Goal: Information Seeking & Learning: Learn about a topic

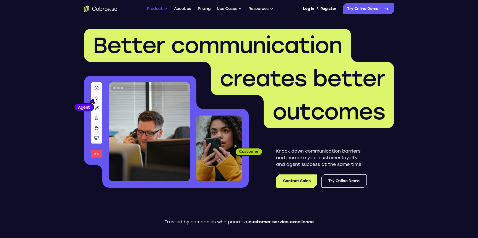
click at [158, 9] on button "Product" at bounding box center [157, 8] width 20 height 11
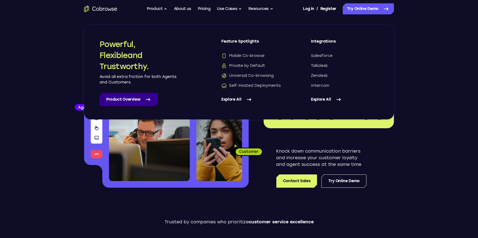
click at [151, 104] on link "Product Overview" at bounding box center [129, 99] width 58 height 13
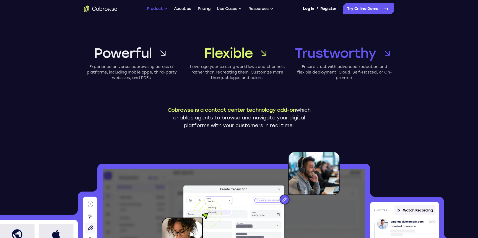
click at [162, 9] on button "Product" at bounding box center [157, 8] width 20 height 11
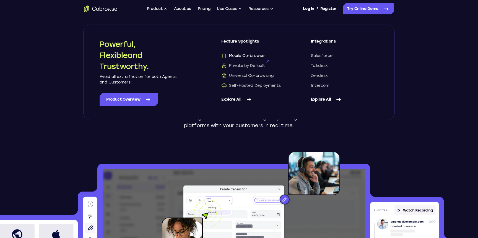
click at [246, 55] on span "Mobile Co-browse" at bounding box center [242, 56] width 43 height 6
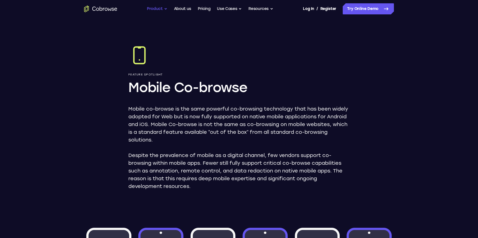
click at [161, 10] on button "Product" at bounding box center [157, 8] width 20 height 11
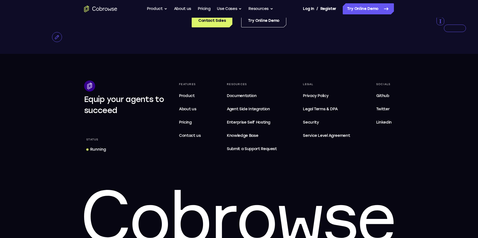
scroll to position [1197, 0]
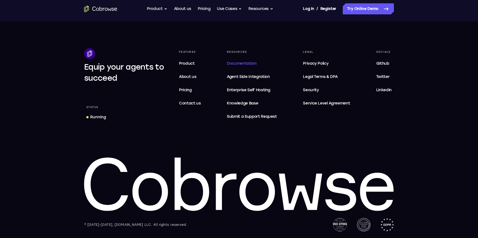
click at [237, 62] on span "Documentation" at bounding box center [242, 63] width 30 height 5
